Goal: Task Accomplishment & Management: Use online tool/utility

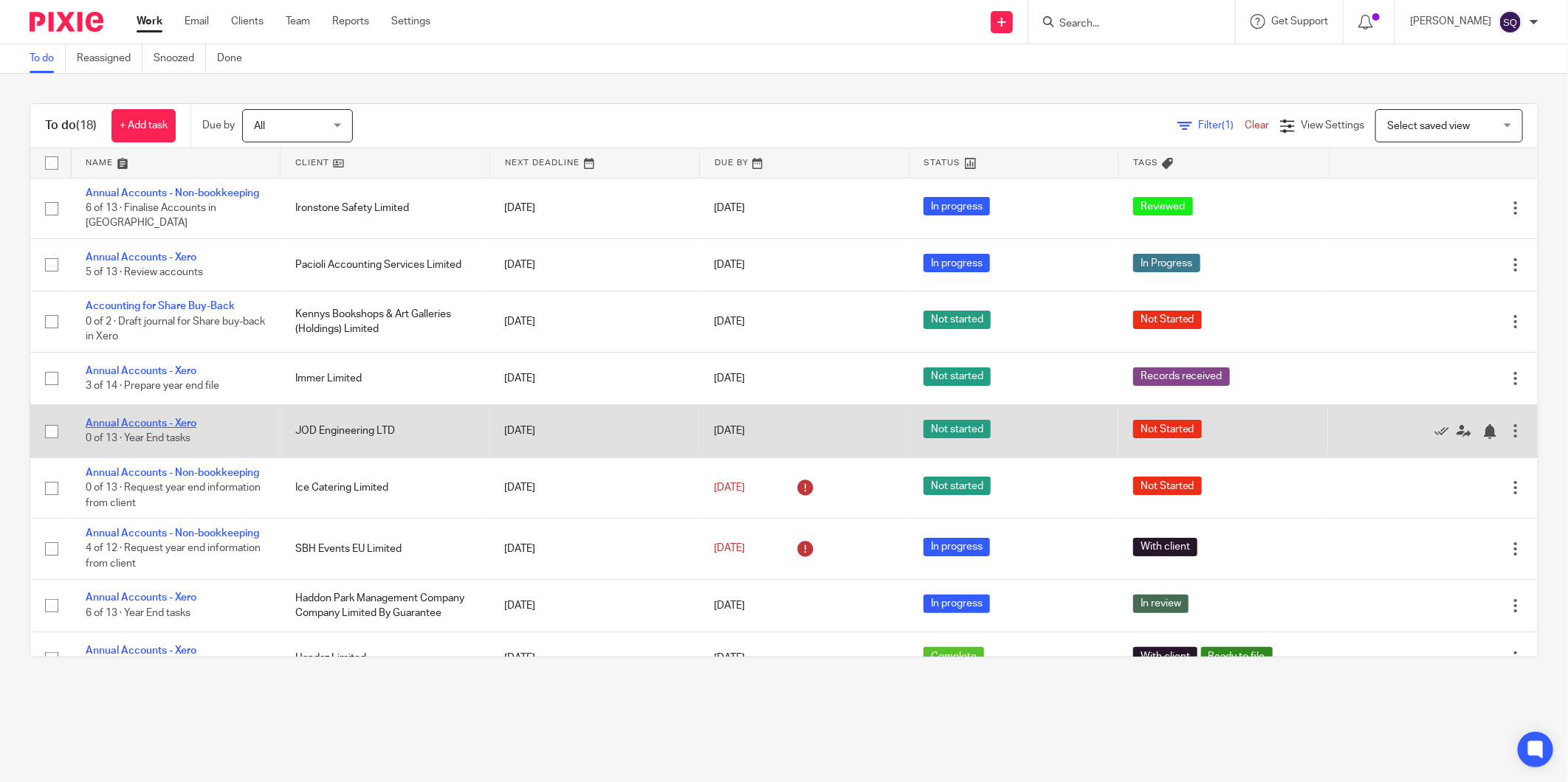
click at [158, 420] on link "Annual Accounts - Xero" at bounding box center [141, 424] width 111 height 11
